Goal: Check status: Check status

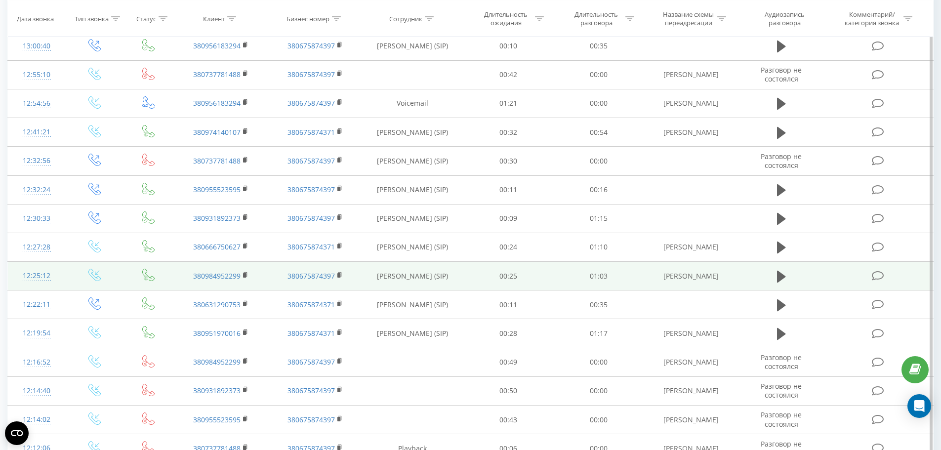
scroll to position [148, 0]
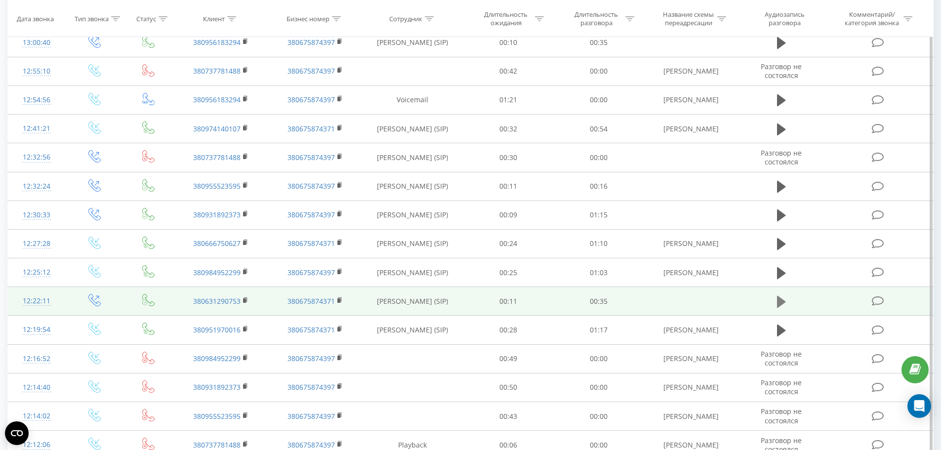
click at [783, 301] on icon at bounding box center [781, 302] width 9 height 12
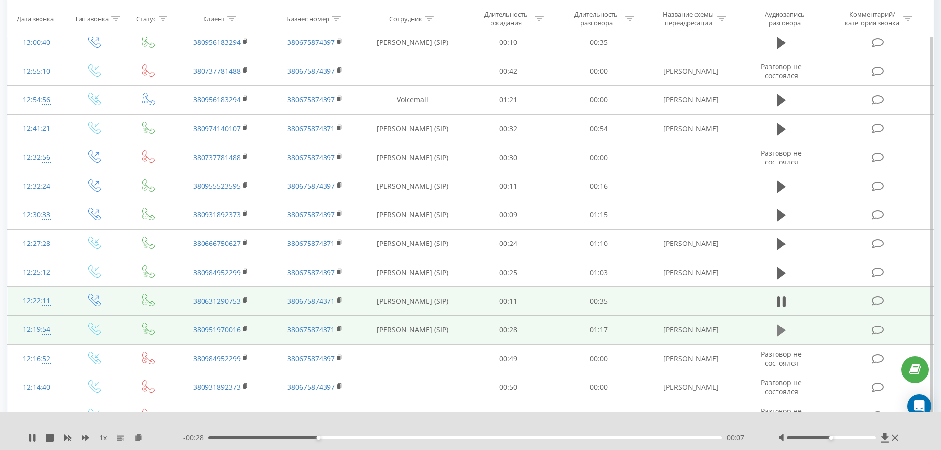
click at [784, 328] on icon at bounding box center [781, 331] width 9 height 14
click at [246, 327] on icon at bounding box center [245, 329] width 5 height 7
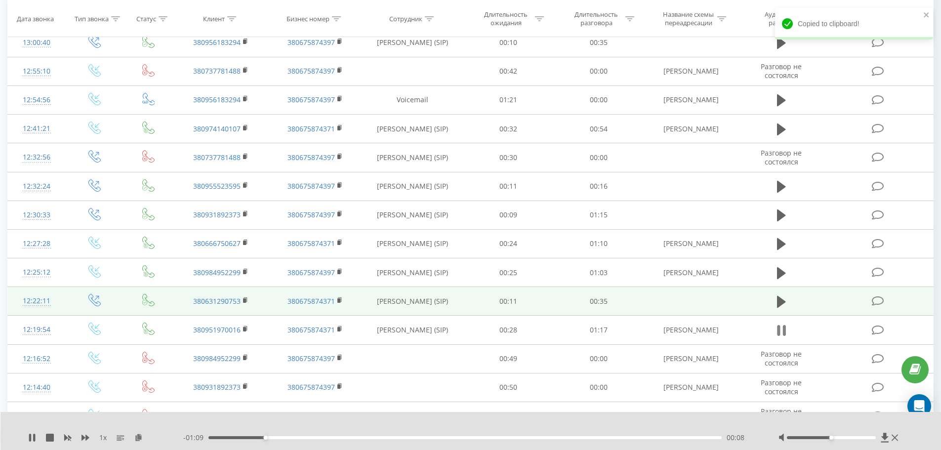
click at [778, 335] on button at bounding box center [781, 330] width 15 height 15
click at [924, 16] on icon "close" at bounding box center [926, 14] width 5 height 5
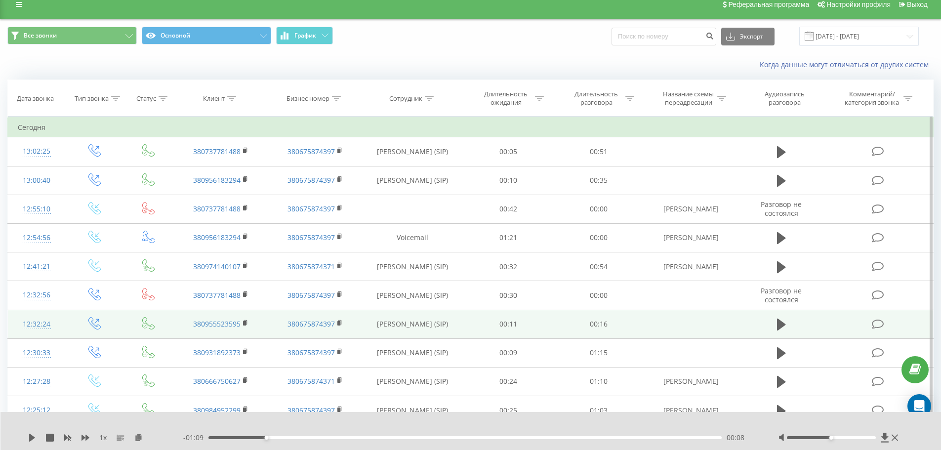
scroll to position [0, 0]
